Goal: Book appointment/travel/reservation

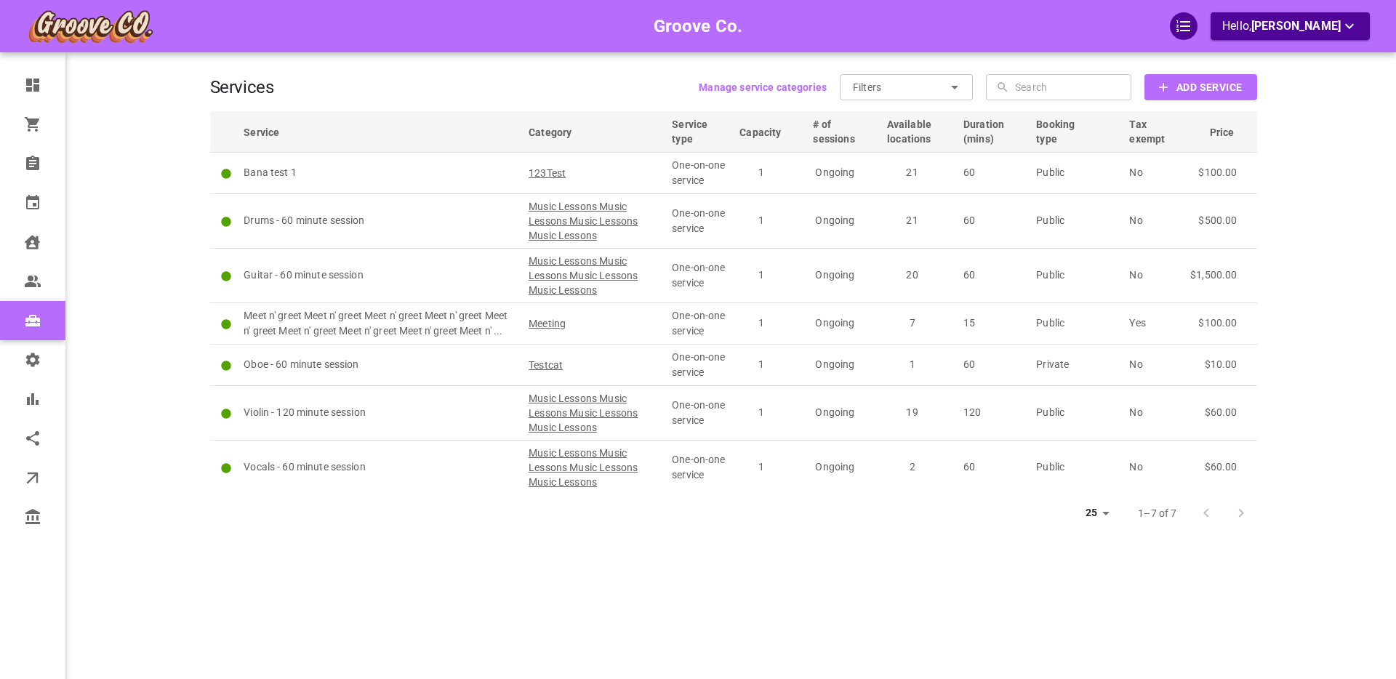
click at [149, 193] on div "Groove Co. Hello, Boris Sandford" at bounding box center [153, 361] width 113 height 679
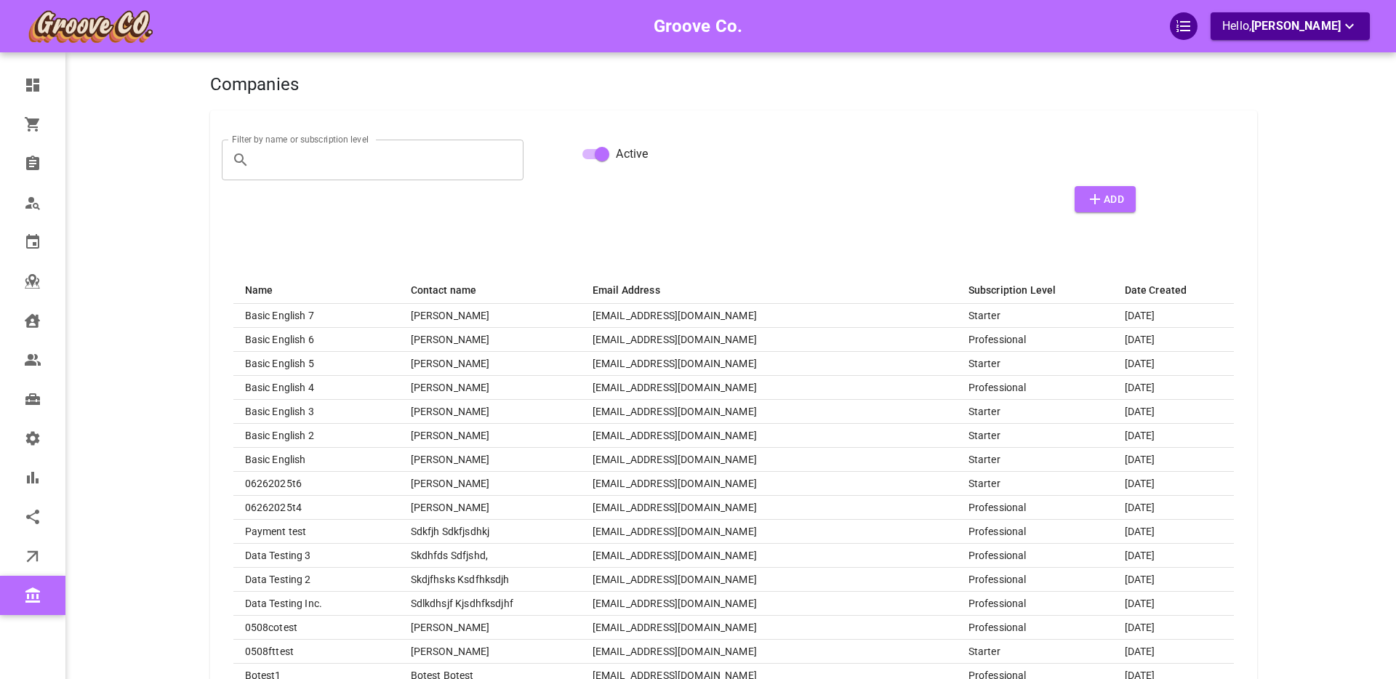
select select "25"
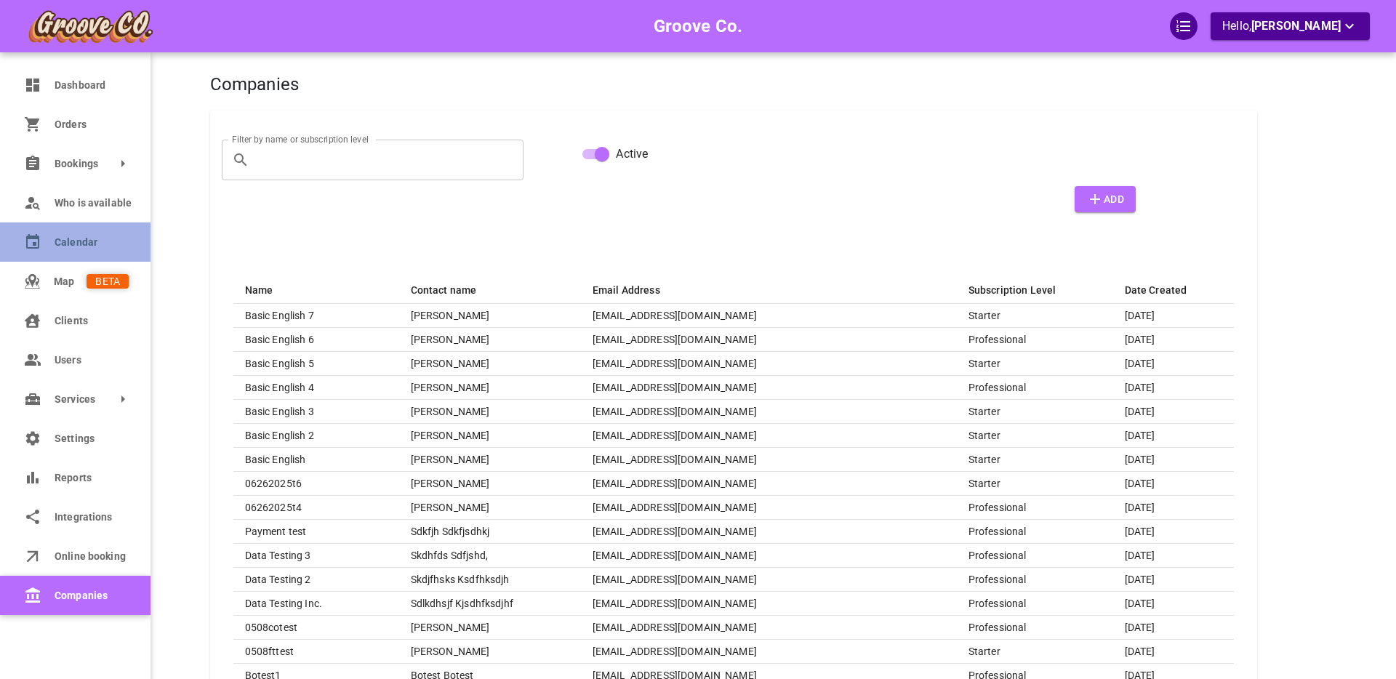
click at [65, 242] on span "Calendar" at bounding box center [92, 242] width 74 height 15
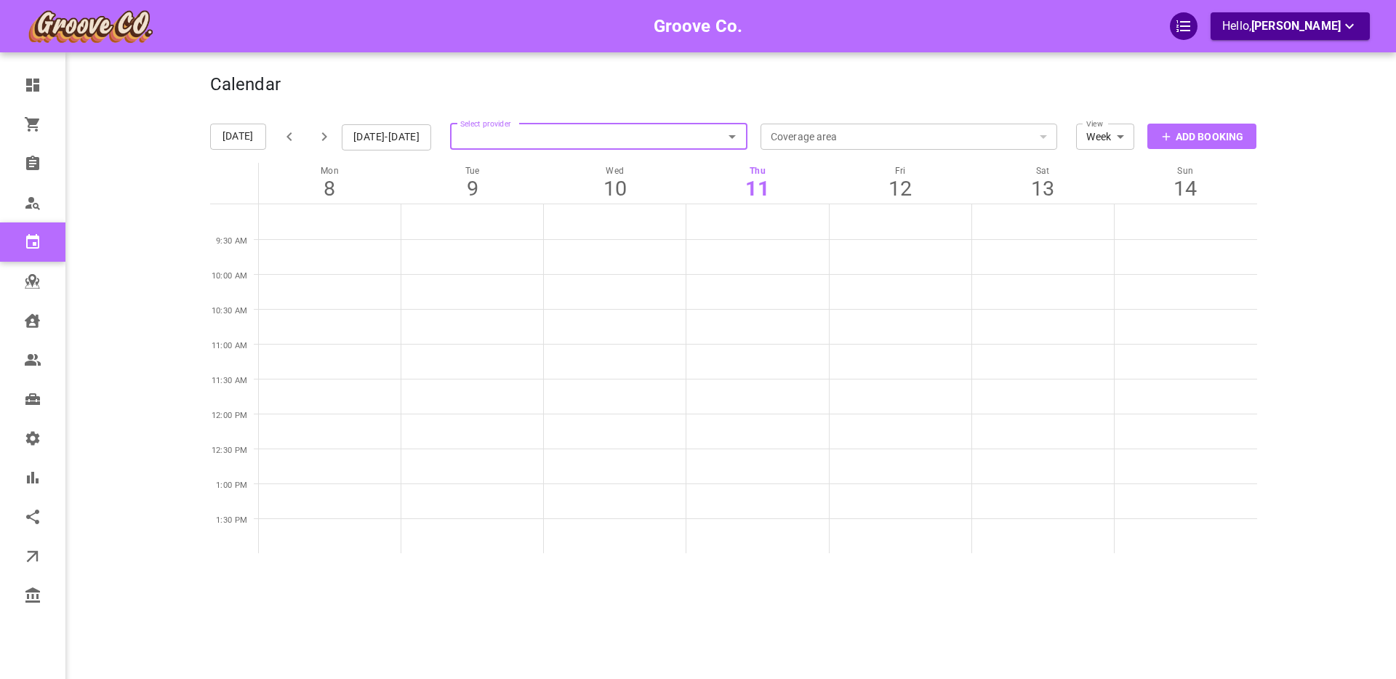
click at [1192, 137] on p "Add Booking" at bounding box center [1210, 136] width 68 height 15
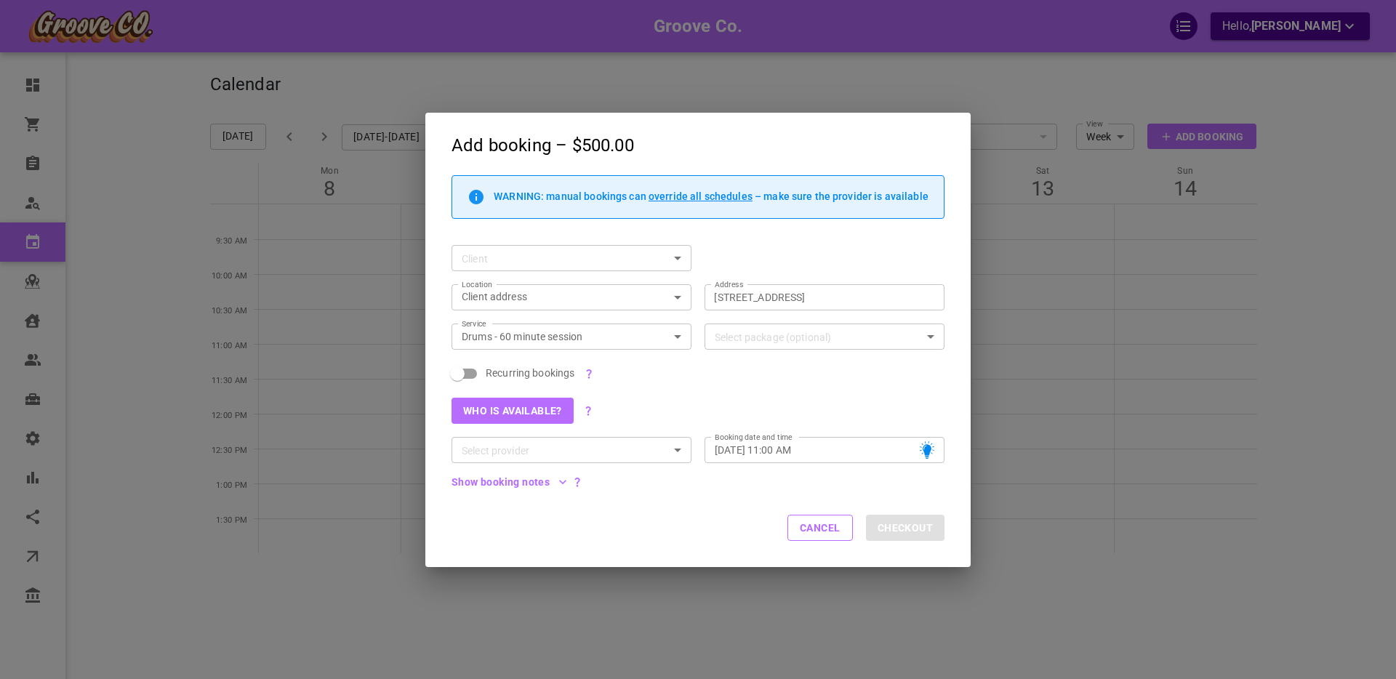
click at [511, 451] on div "Select provider Select provider" at bounding box center [572, 450] width 240 height 26
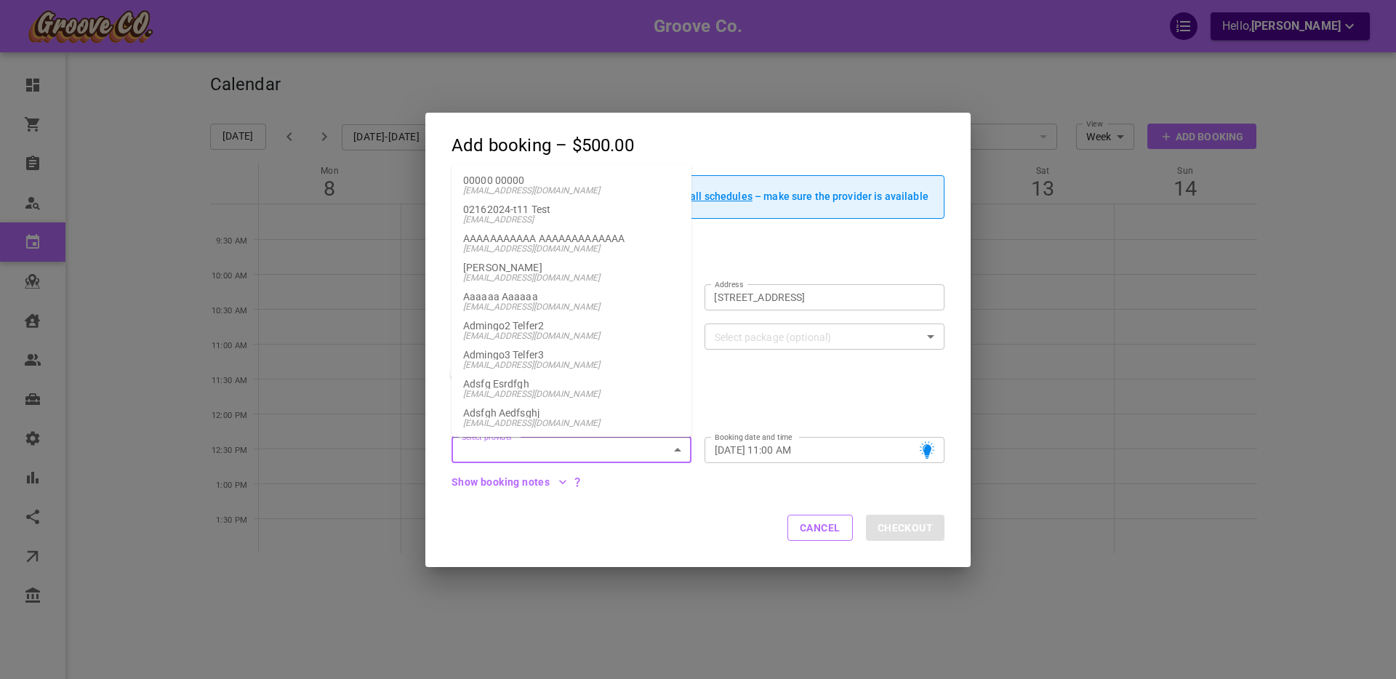
click at [524, 450] on input "Select provider" at bounding box center [559, 450] width 207 height 18
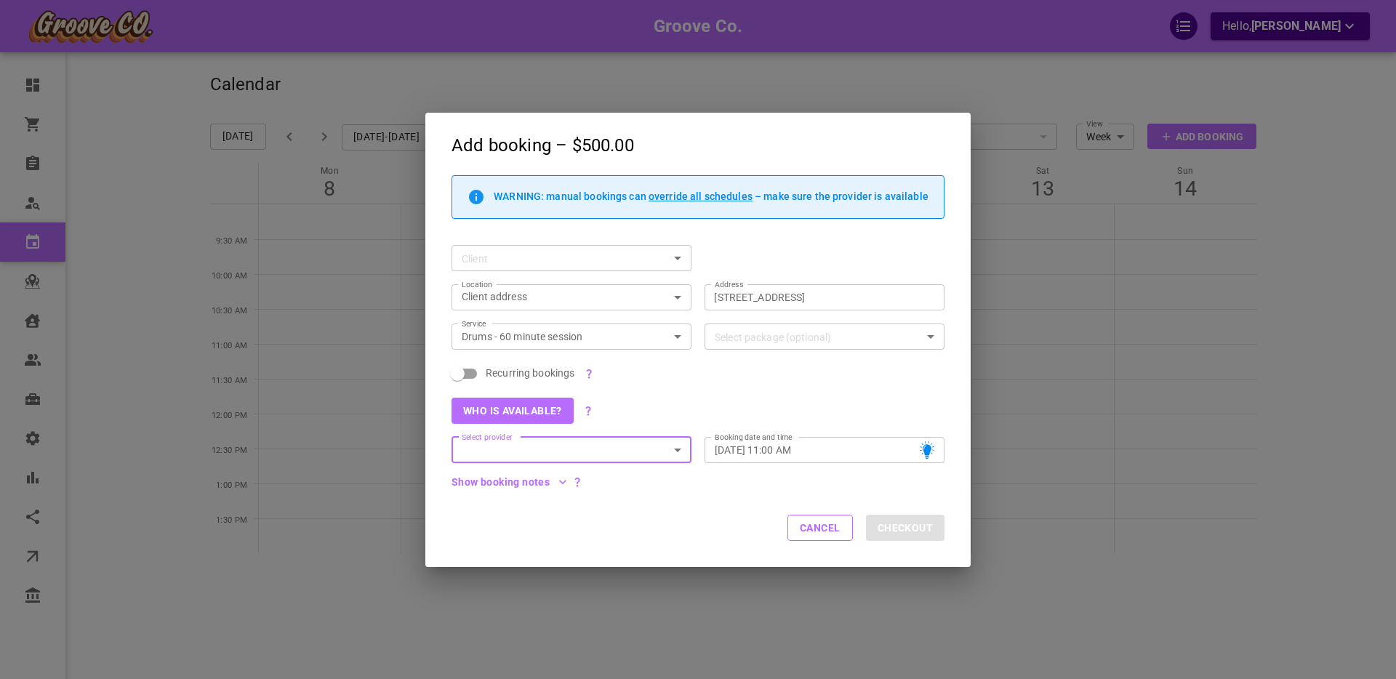
click at [524, 449] on input "Select provider" at bounding box center [559, 450] width 207 height 18
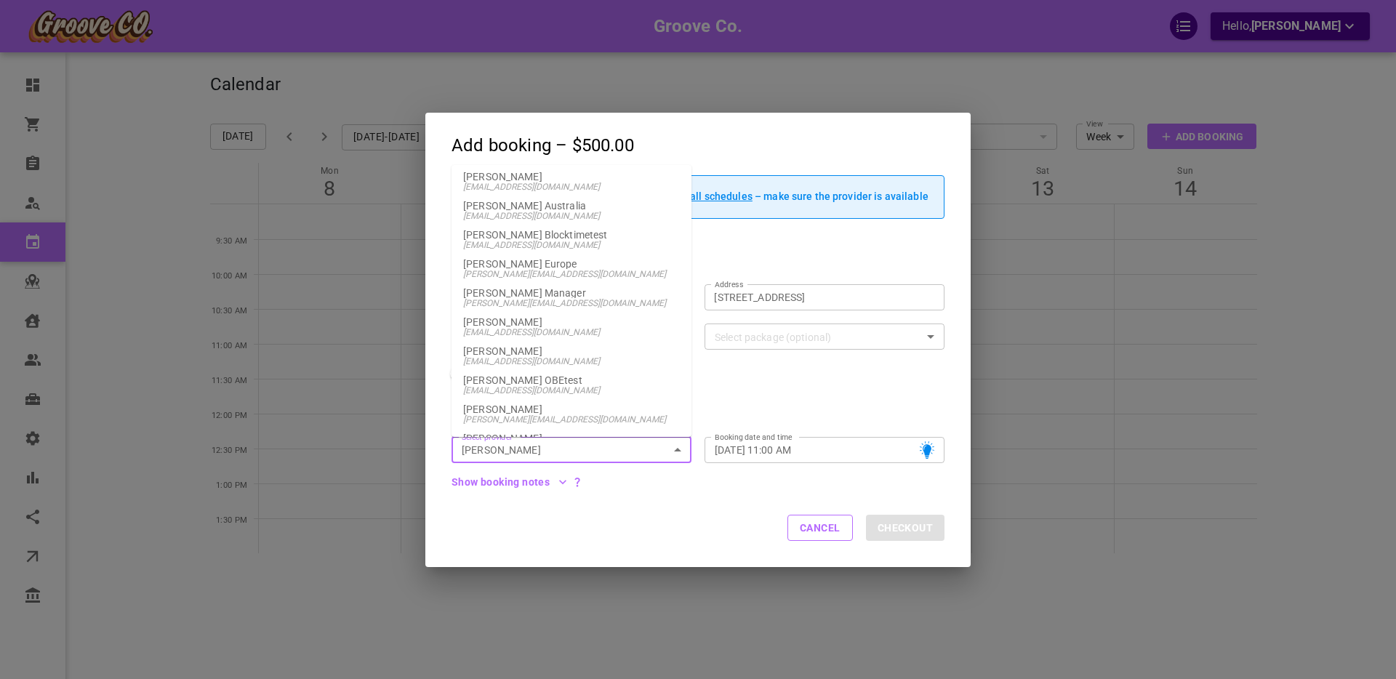
scroll to position [218, 0]
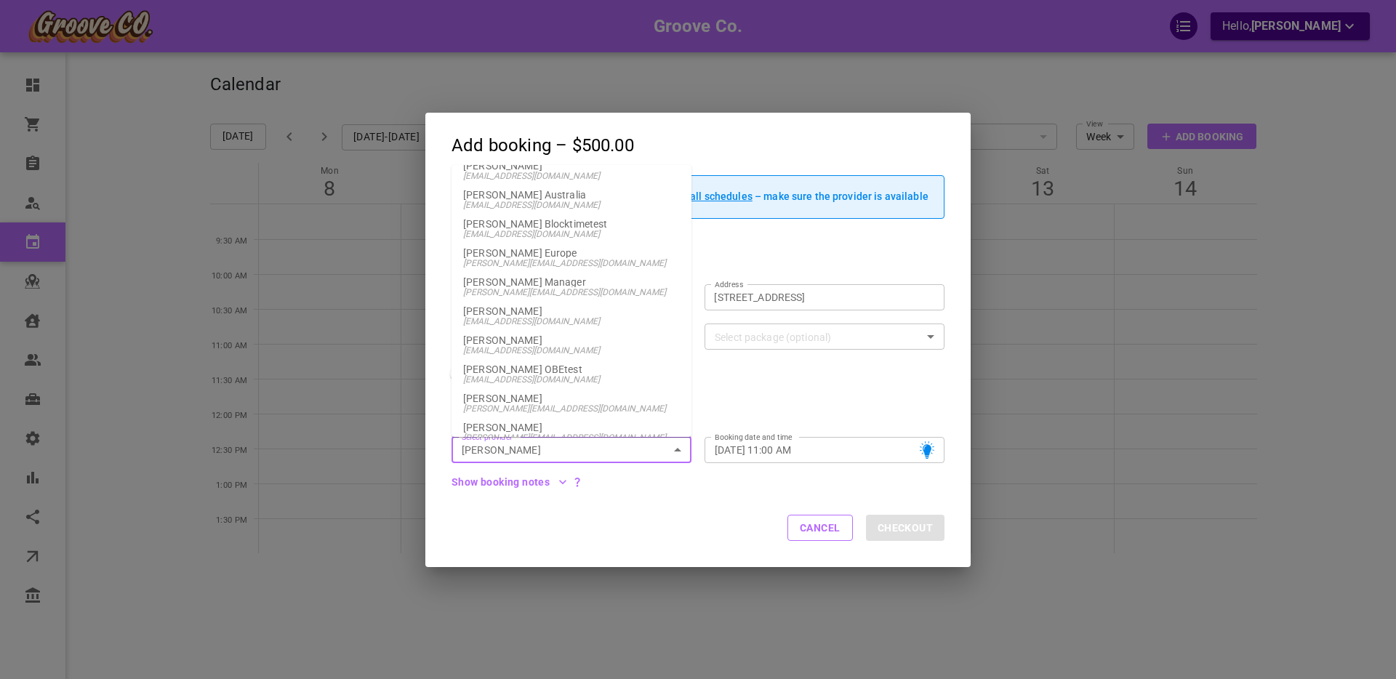
drag, startPoint x: 524, startPoint y: 395, endPoint x: 537, endPoint y: 394, distance: 13.8
click at [524, 395] on p "[PERSON_NAME]" at bounding box center [571, 398] width 217 height 10
type input "[PERSON_NAME]"
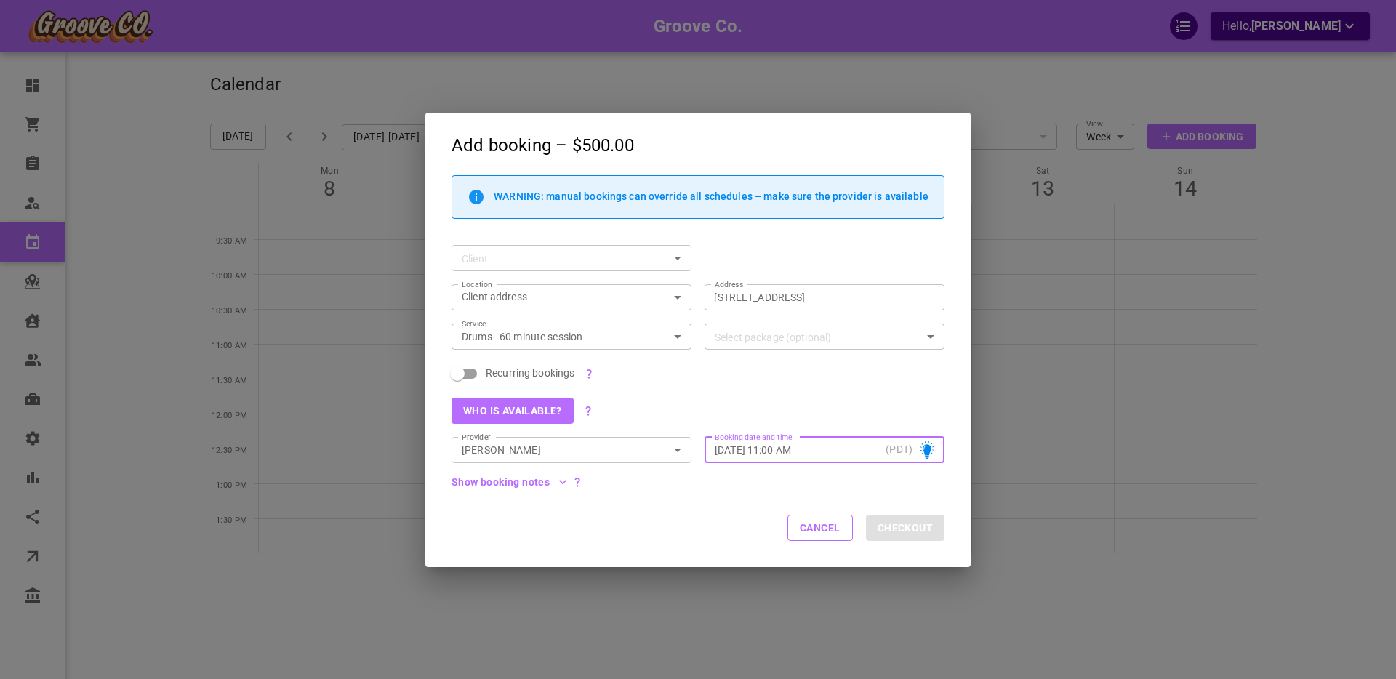
click at [756, 449] on input "[DATE] 11:00 AM" at bounding box center [797, 449] width 165 height 15
